Goal: Navigation & Orientation: Find specific page/section

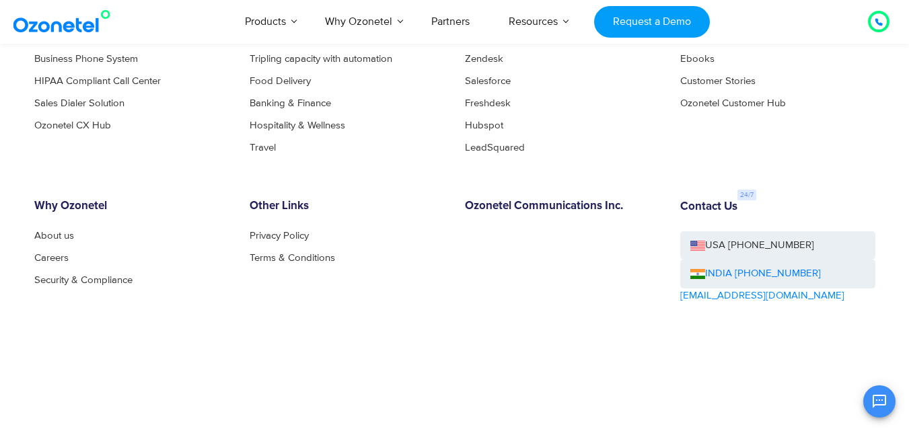
scroll to position [1435, 0]
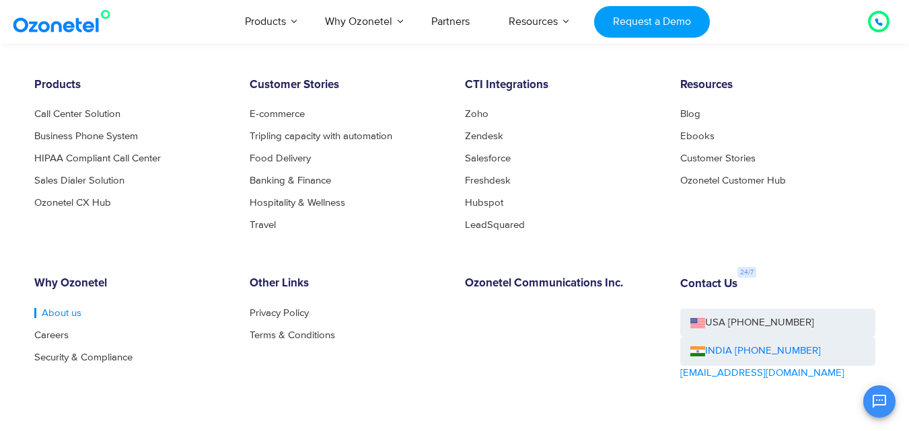
click at [49, 314] on link "About us" at bounding box center [57, 313] width 47 height 10
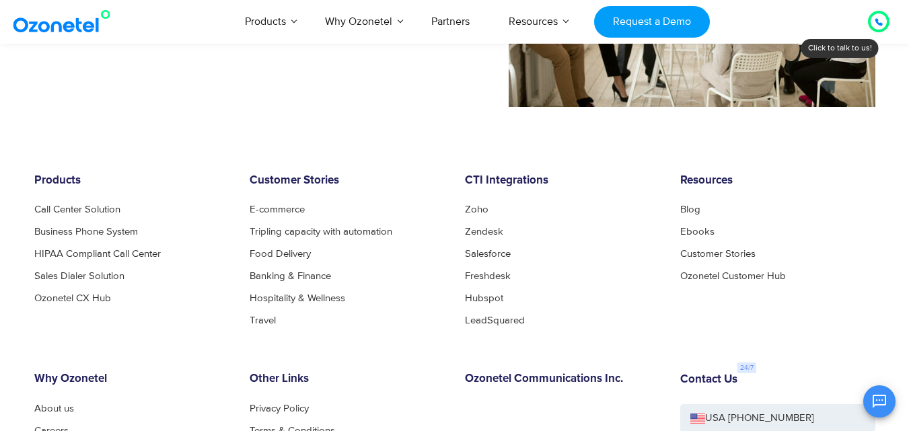
scroll to position [1345, 0]
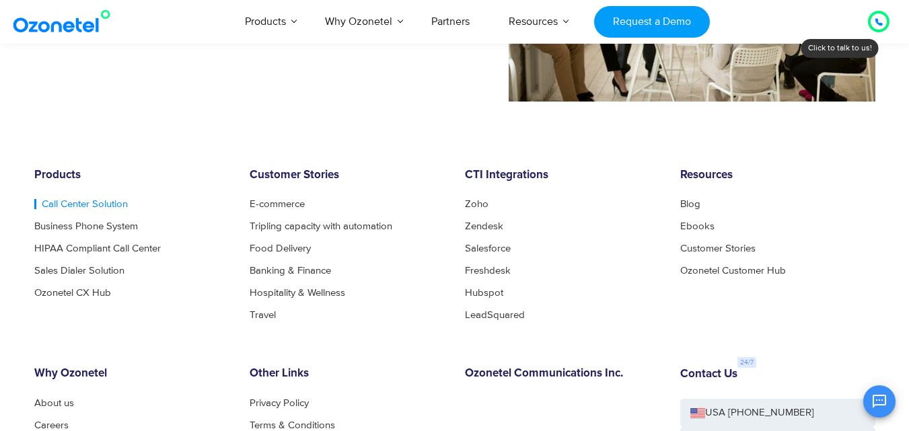
click at [89, 209] on link "Call Center Solution" at bounding box center [80, 204] width 93 height 10
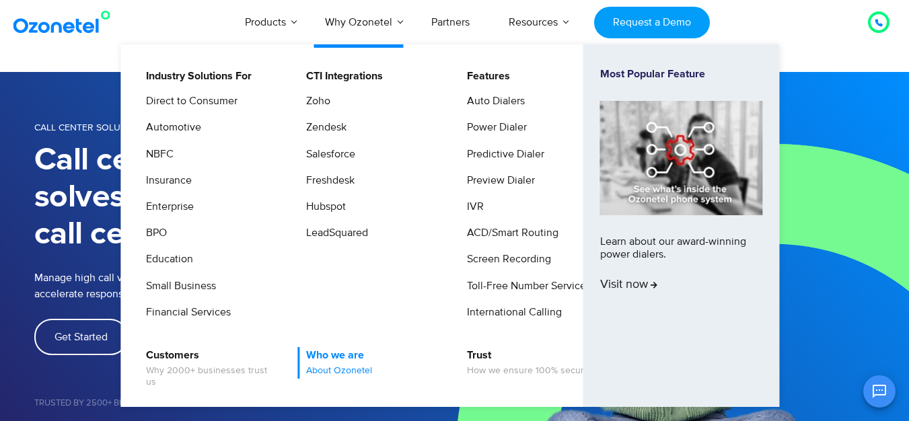
click at [349, 366] on span "About Ozonetel" at bounding box center [339, 370] width 66 height 11
